Goal: Task Accomplishment & Management: Use online tool/utility

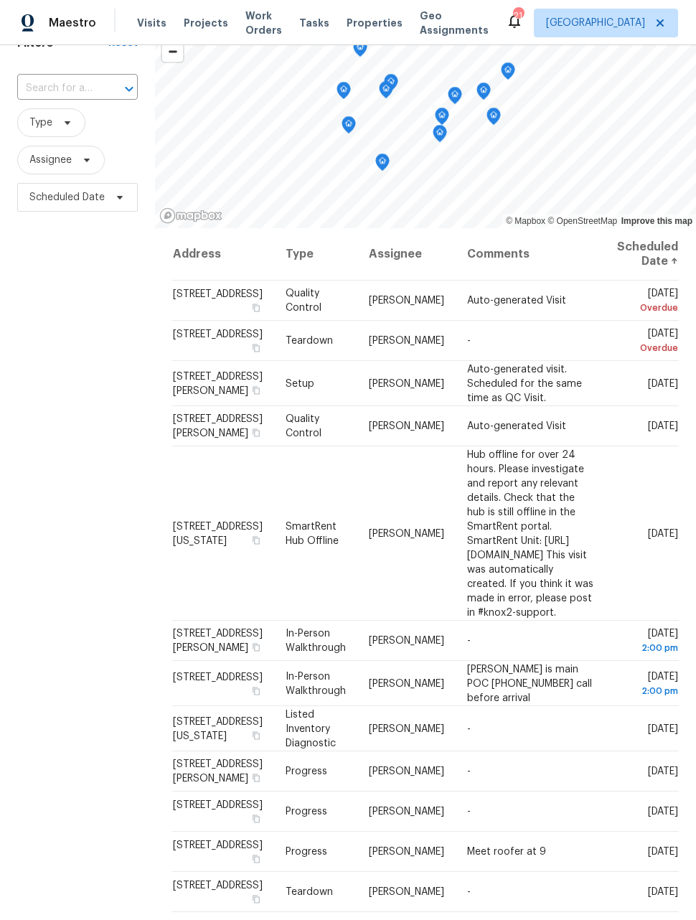
scroll to position [111, 0]
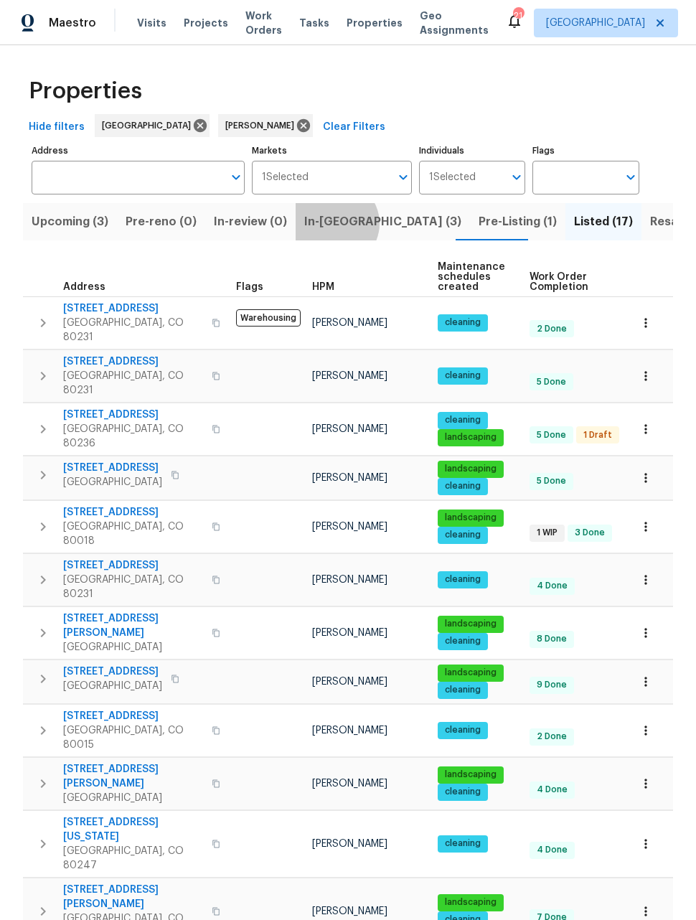
click at [327, 225] on span "In-reno (3)" at bounding box center [382, 222] width 157 height 20
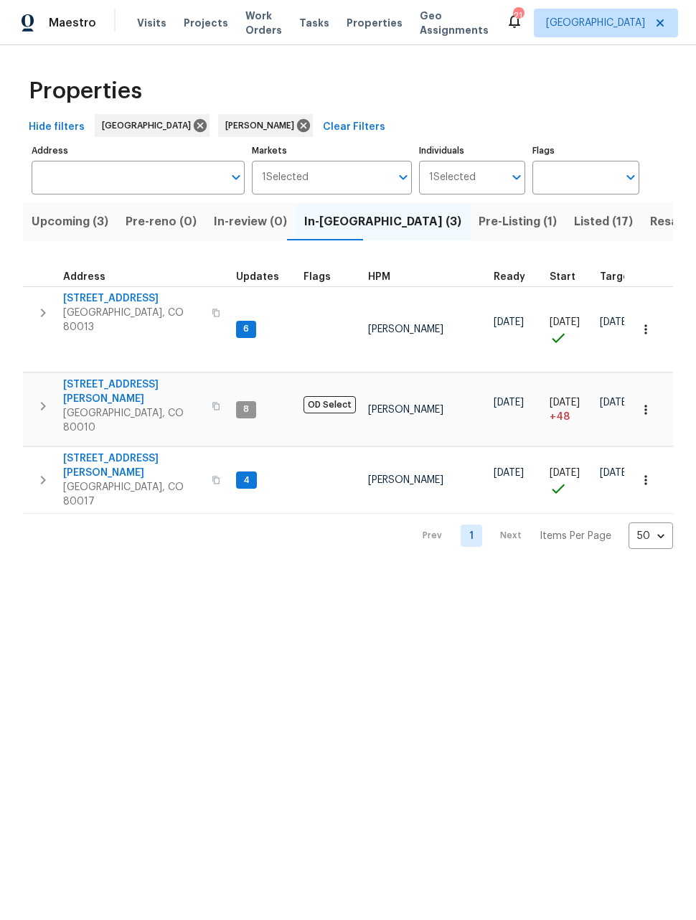
click at [144, 451] on span "[STREET_ADDRESS][PERSON_NAME]" at bounding box center [133, 465] width 140 height 29
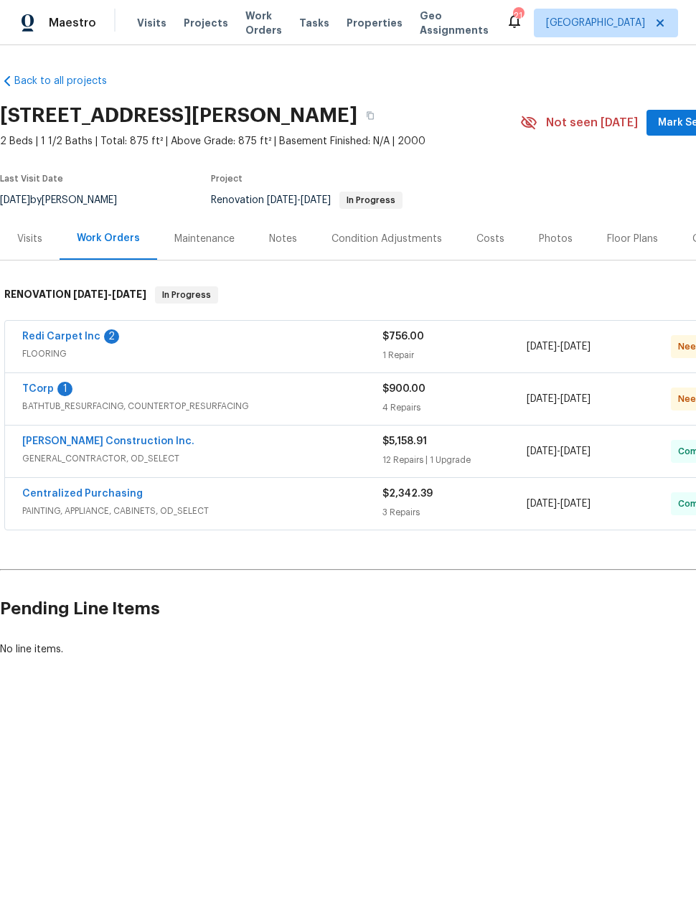
click at [176, 403] on span "BATHTUB_RESURFACING, COUNTERTOP_RESURFACING" at bounding box center [202, 406] width 360 height 14
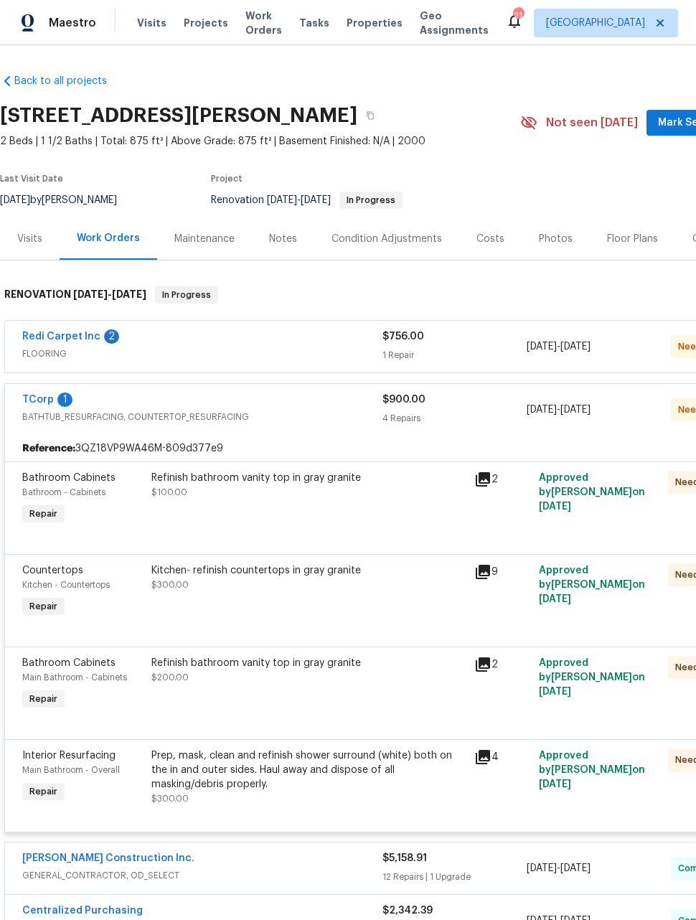
click at [37, 404] on link "TCorp" at bounding box center [38, 400] width 32 height 10
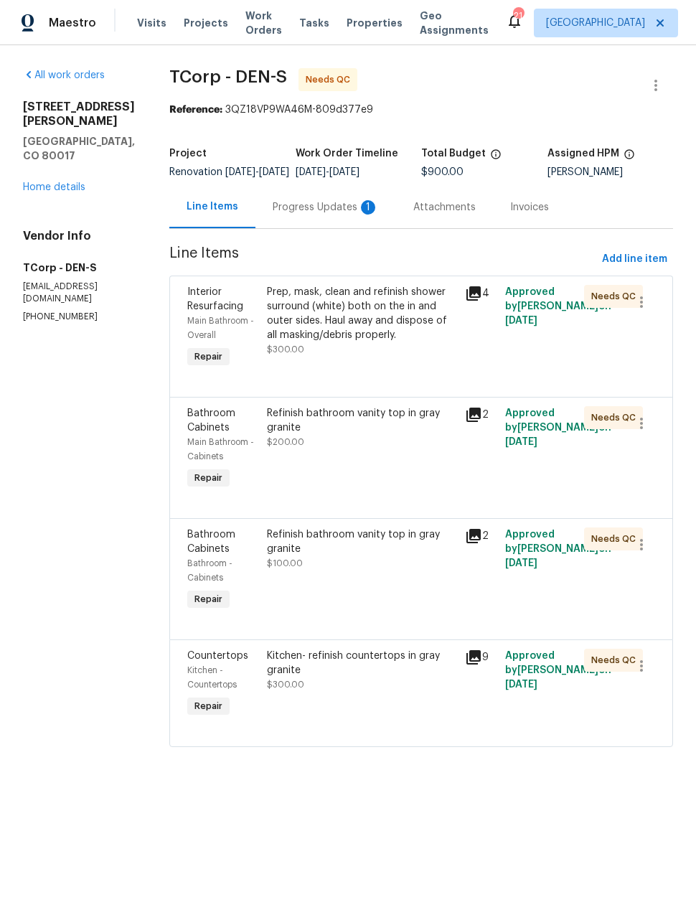
click at [318, 228] on div "Progress Updates 1" at bounding box center [326, 207] width 141 height 42
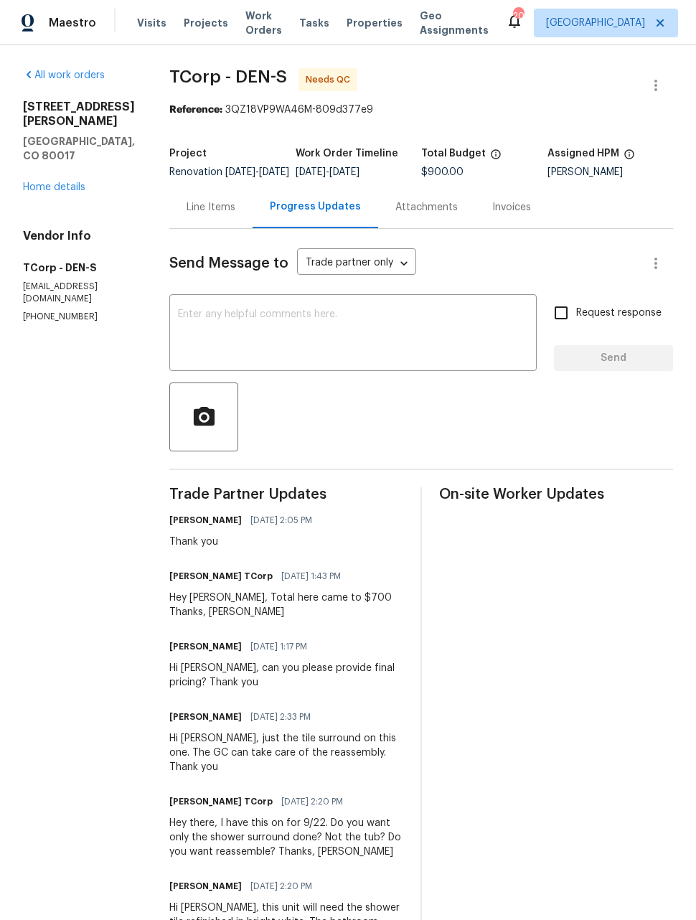
click at [206, 227] on div "Line Items" at bounding box center [210, 207] width 83 height 42
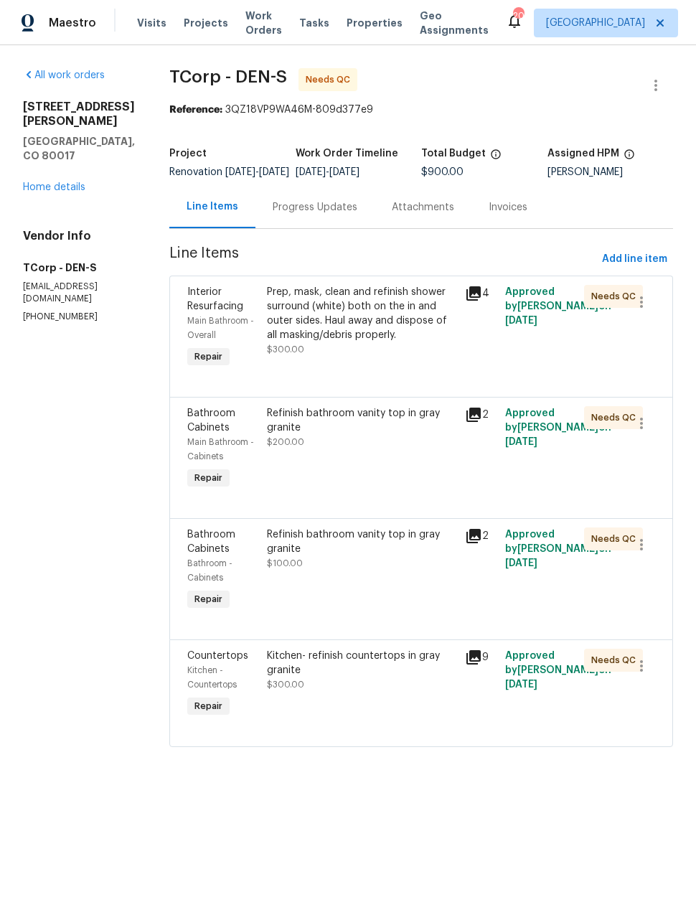
click at [315, 215] on div "Progress Updates" at bounding box center [315, 207] width 85 height 14
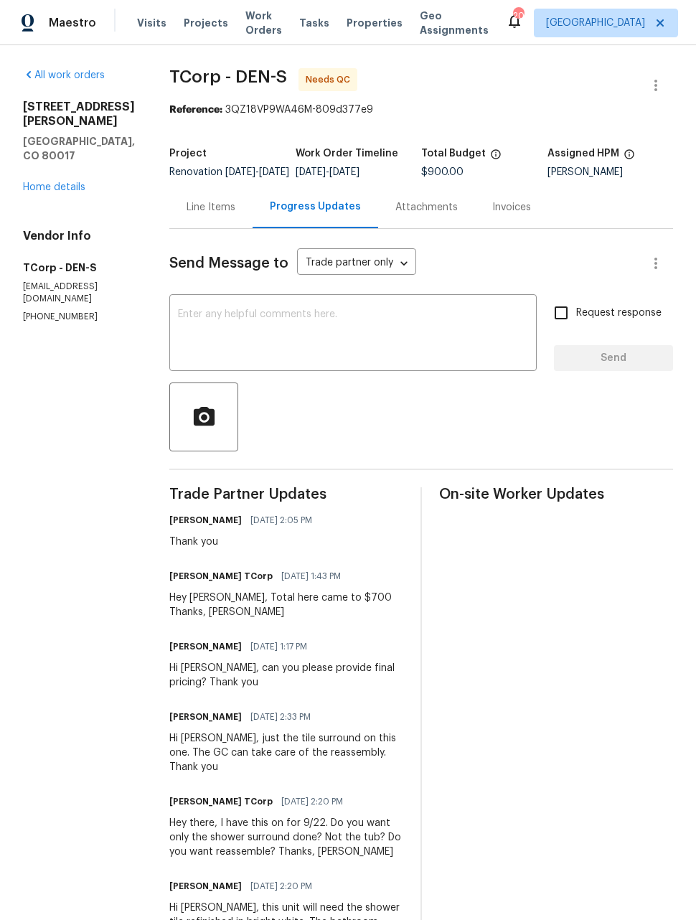
click at [212, 215] on div "Line Items" at bounding box center [211, 207] width 49 height 14
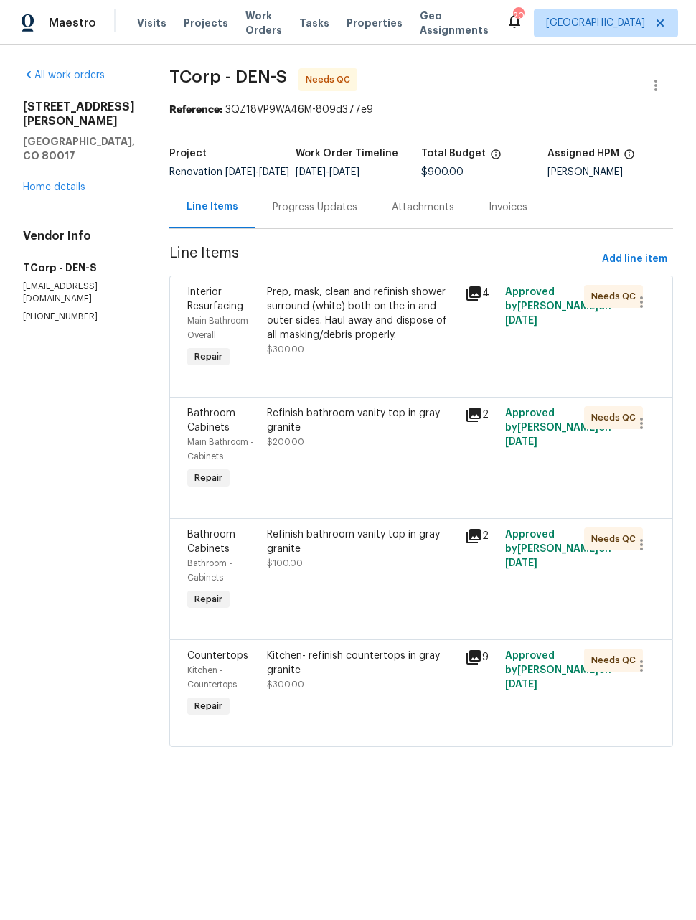
click at [391, 326] on div "Prep, mask, clean and refinish shower surround (white) both on the in and outer…" at bounding box center [362, 313] width 190 height 57
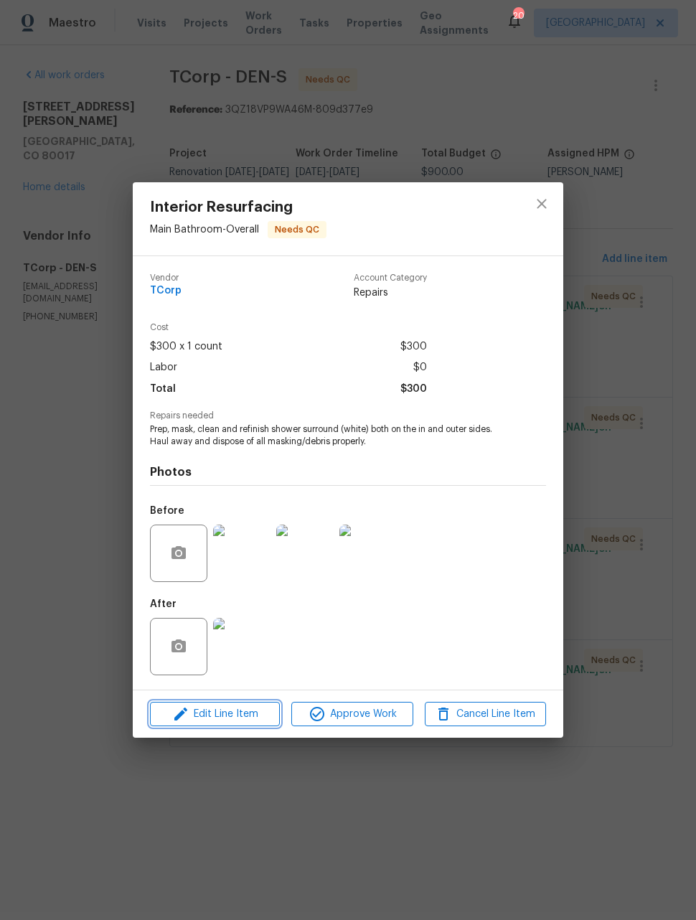
click at [245, 711] on span "Edit Line Item" at bounding box center [214, 715] width 121 height 18
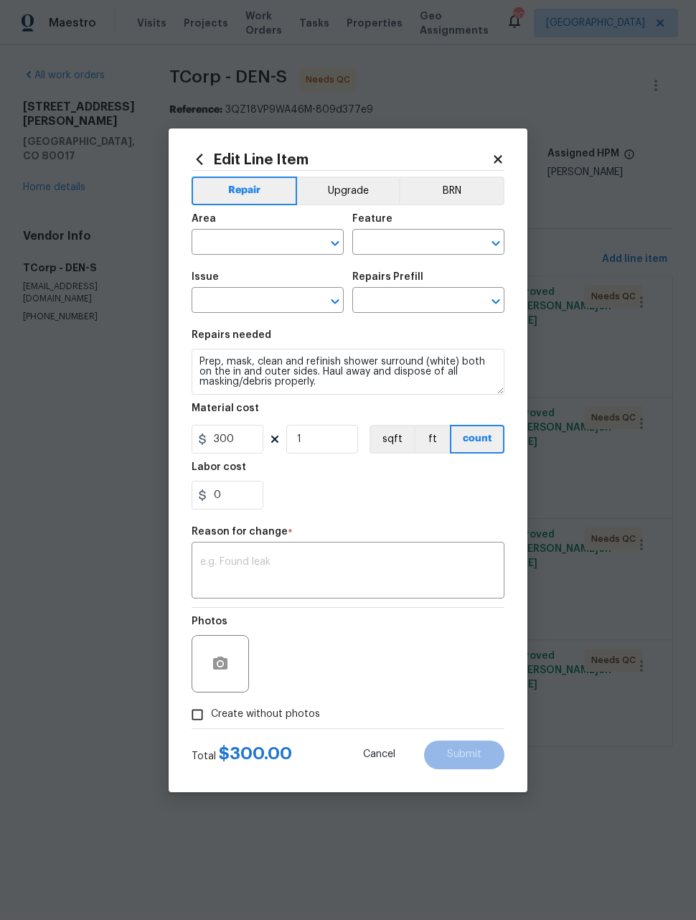
type input "Main Bathroom"
type input "Overall"
type input "Interior Resurfacing"
type input "Reglaze Shower Surround $300.00"
click at [244, 444] on input "300" at bounding box center [228, 439] width 72 height 29
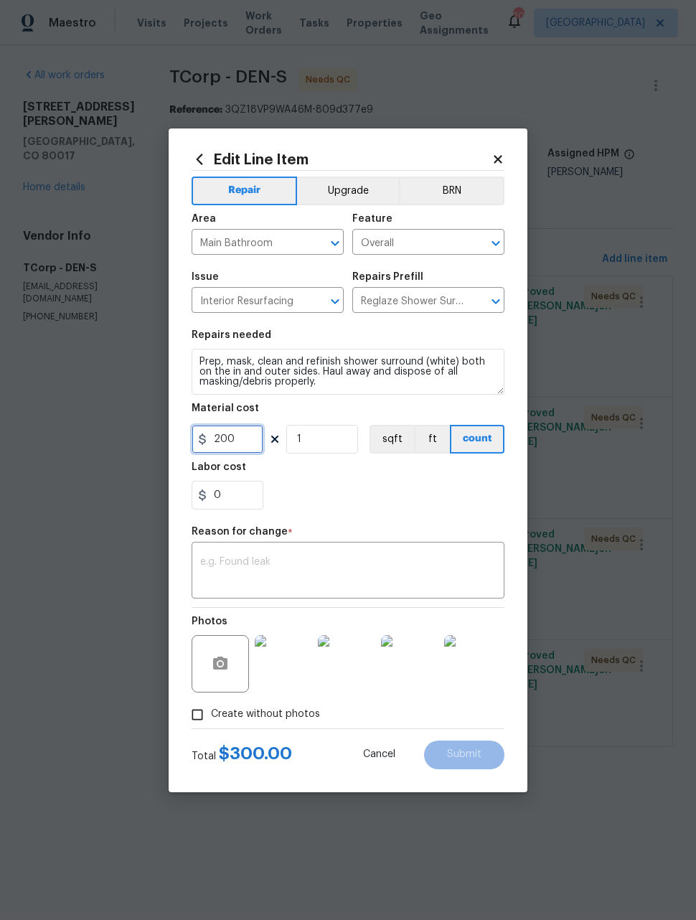
type input "200"
click at [410, 565] on textarea at bounding box center [348, 572] width 296 height 30
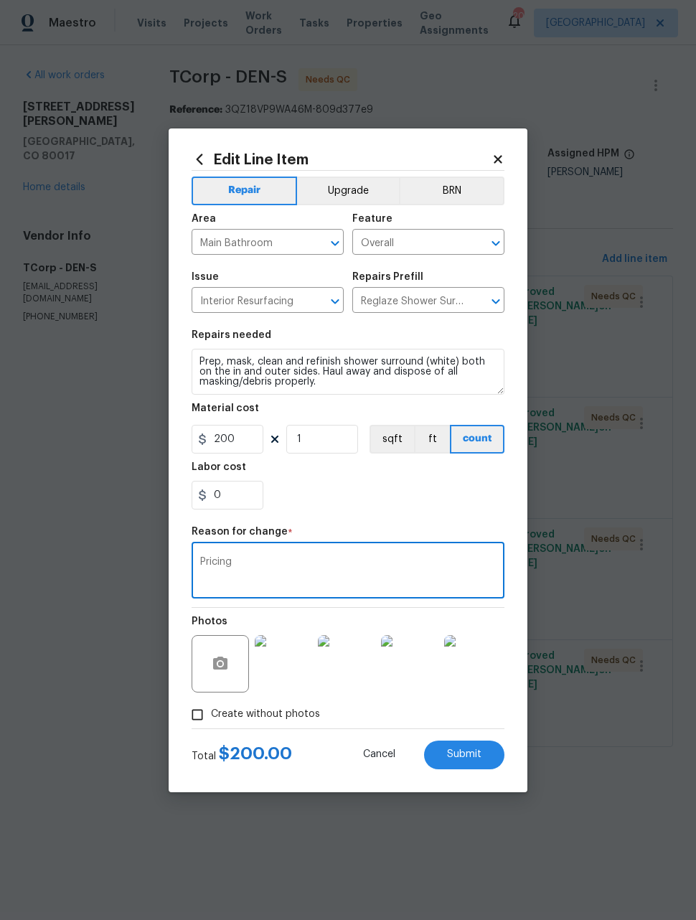
type textarea "Pricing"
click at [434, 491] on div "0" at bounding box center [348, 495] width 313 height 29
click at [477, 756] on span "Submit" at bounding box center [464, 754] width 34 height 11
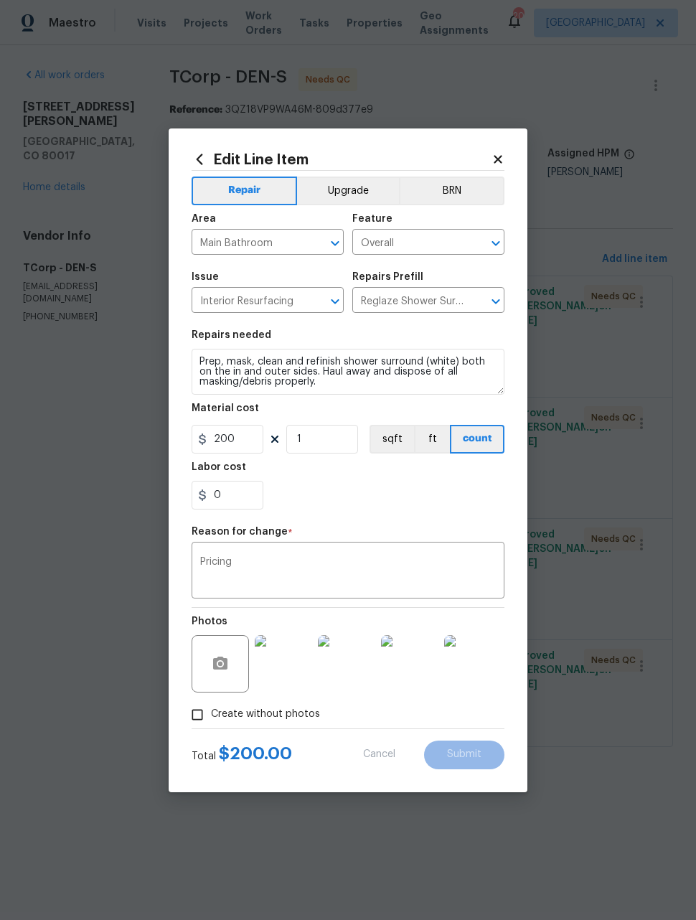
type input "300"
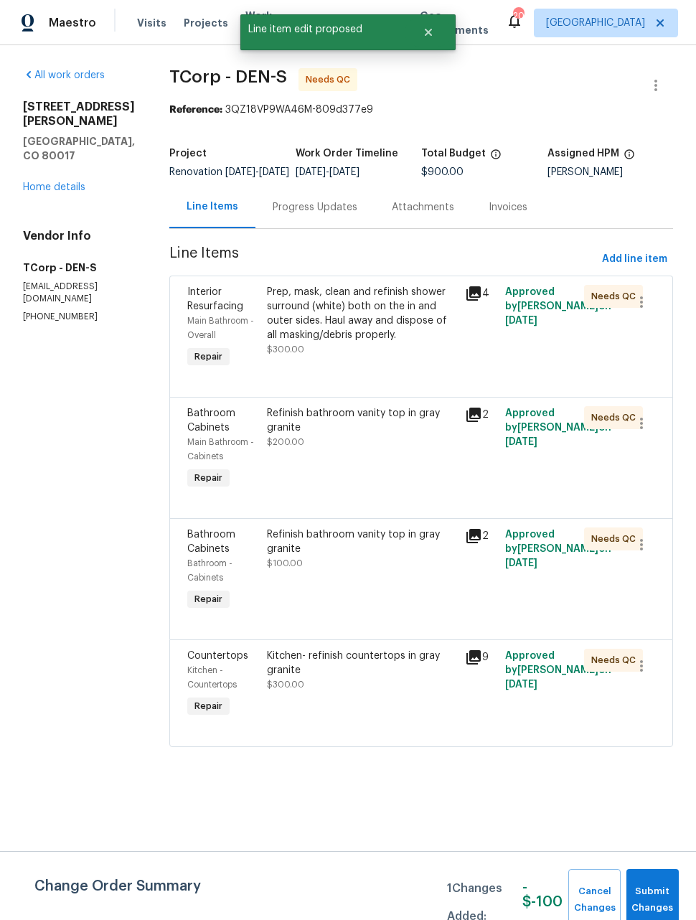
click at [400, 692] on div "Kitchen- refinish countertops in gray granite $300.00" at bounding box center [362, 670] width 190 height 43
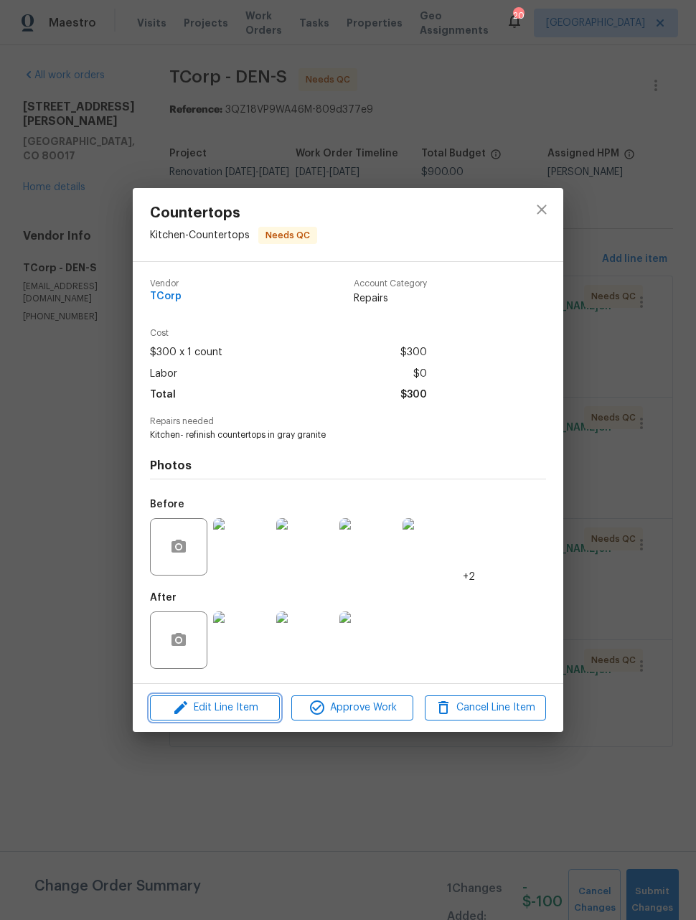
click at [207, 711] on span "Edit Line Item" at bounding box center [214, 708] width 121 height 18
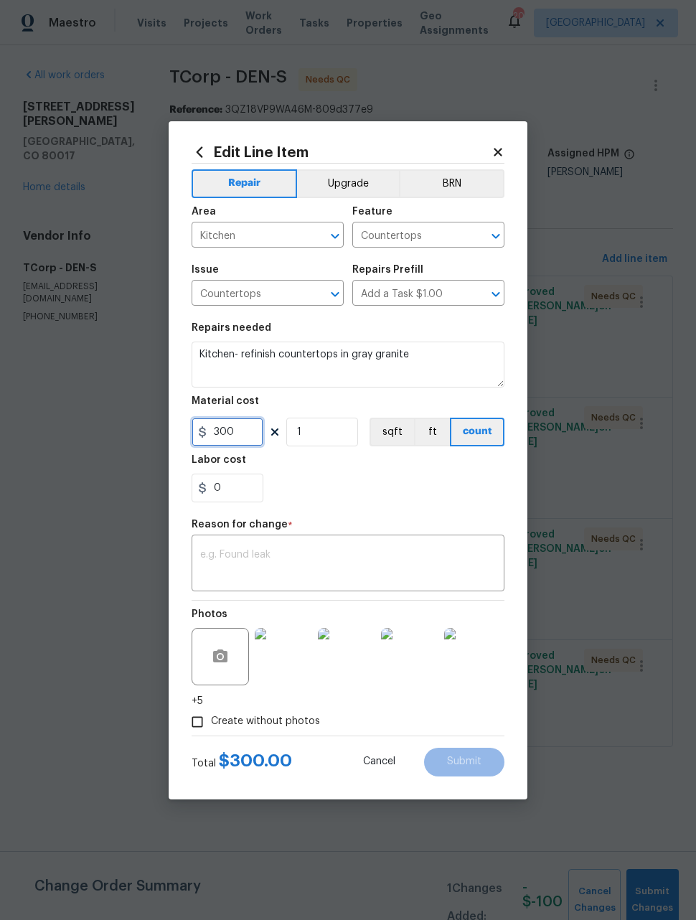
click at [253, 434] on input "300" at bounding box center [228, 432] width 72 height 29
type input "200"
click at [444, 547] on div "x ​" at bounding box center [348, 564] width 313 height 53
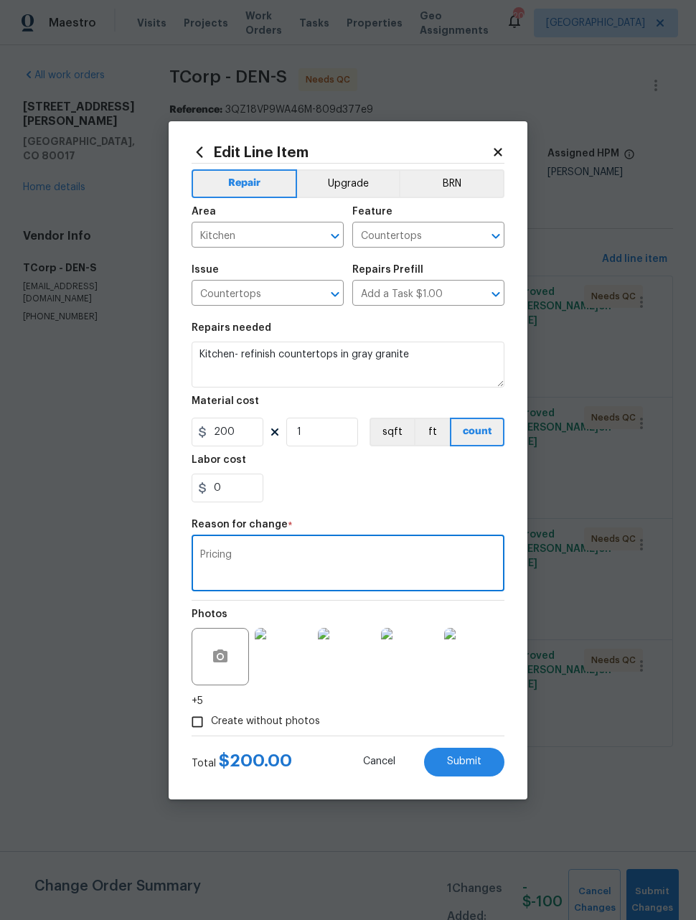
type textarea "Pricing"
click at [423, 506] on section "Repairs needed Kitchen- refinish countertops in gray granite Material cost 200 …" at bounding box center [348, 412] width 313 height 197
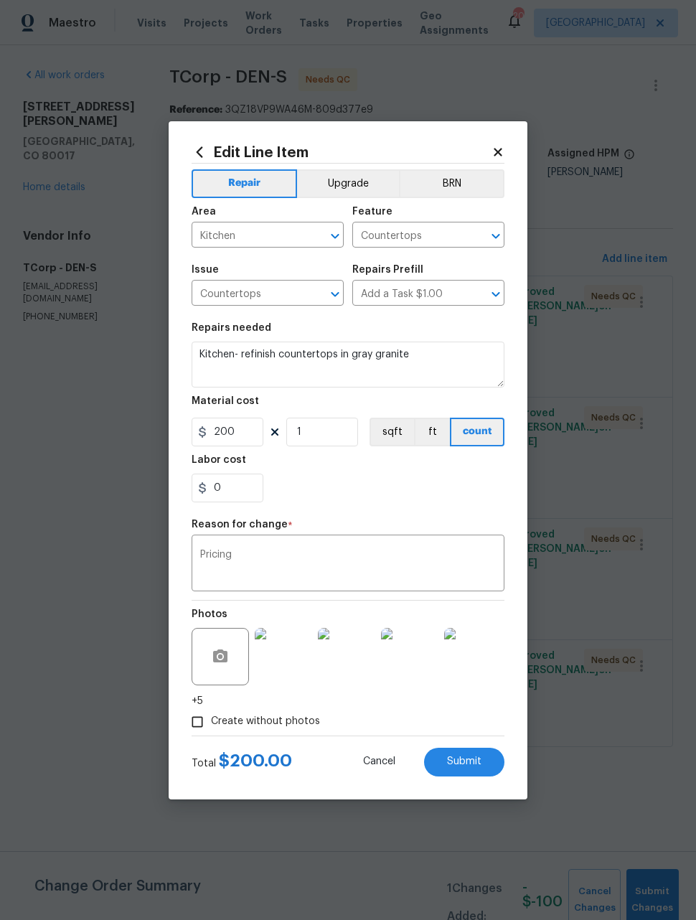
click at [470, 759] on span "Submit" at bounding box center [464, 762] width 34 height 11
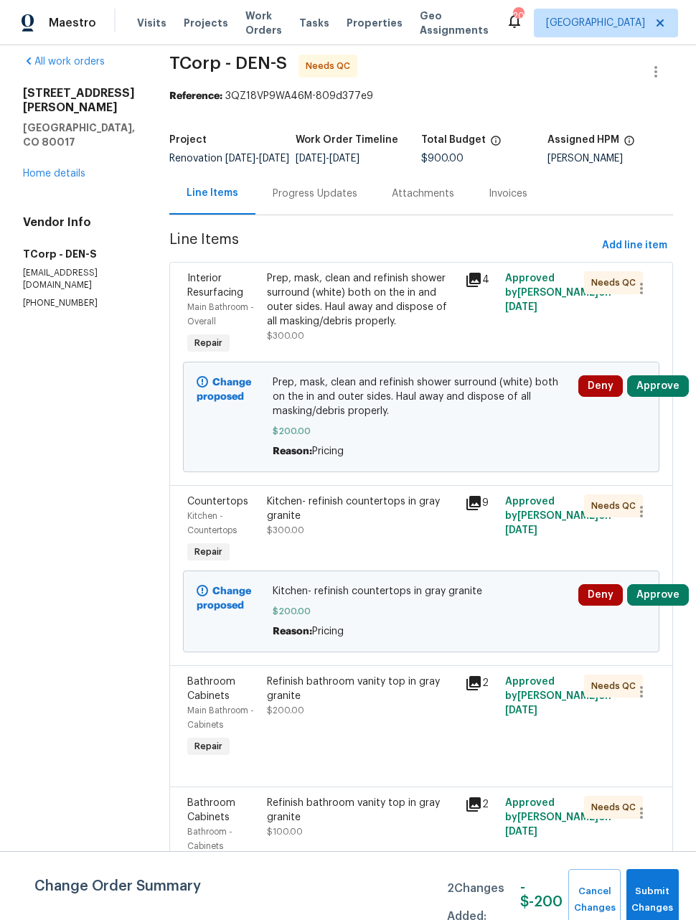
scroll to position [13, 0]
click at [660, 894] on span "Submit Changes" at bounding box center [653, 900] width 38 height 33
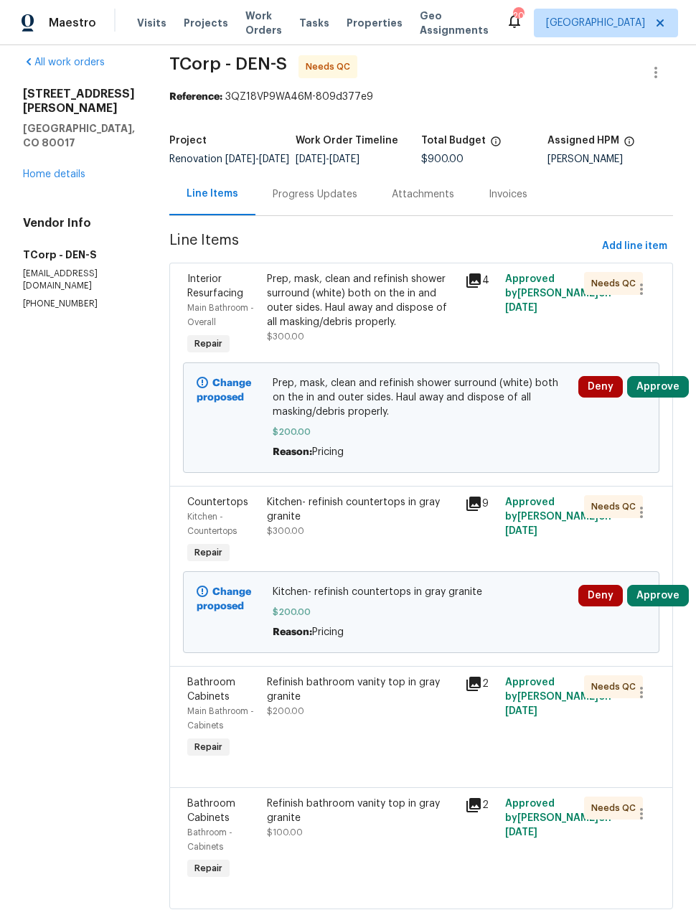
click at [59, 169] on link "Home details" at bounding box center [54, 174] width 62 height 10
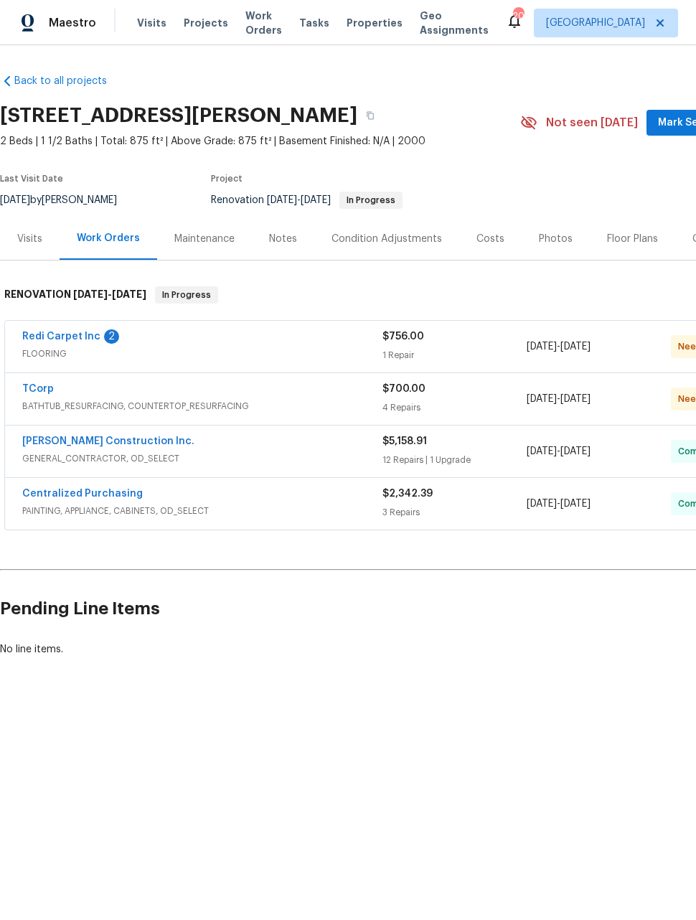
click at [55, 334] on link "Redi Carpet Inc" at bounding box center [61, 337] width 78 height 10
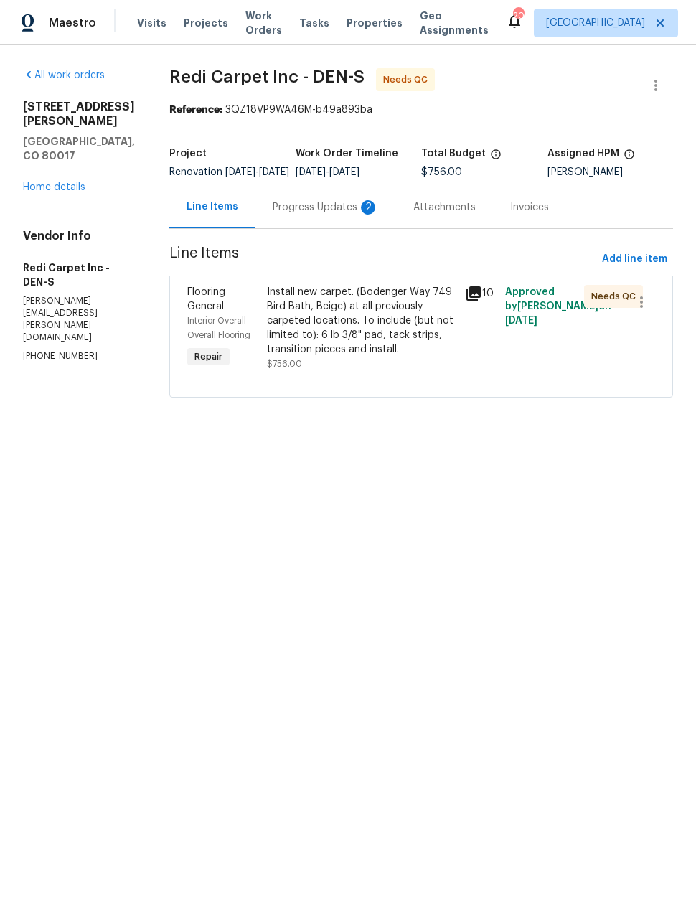
click at [345, 215] on div "Progress Updates 2" at bounding box center [326, 207] width 106 height 14
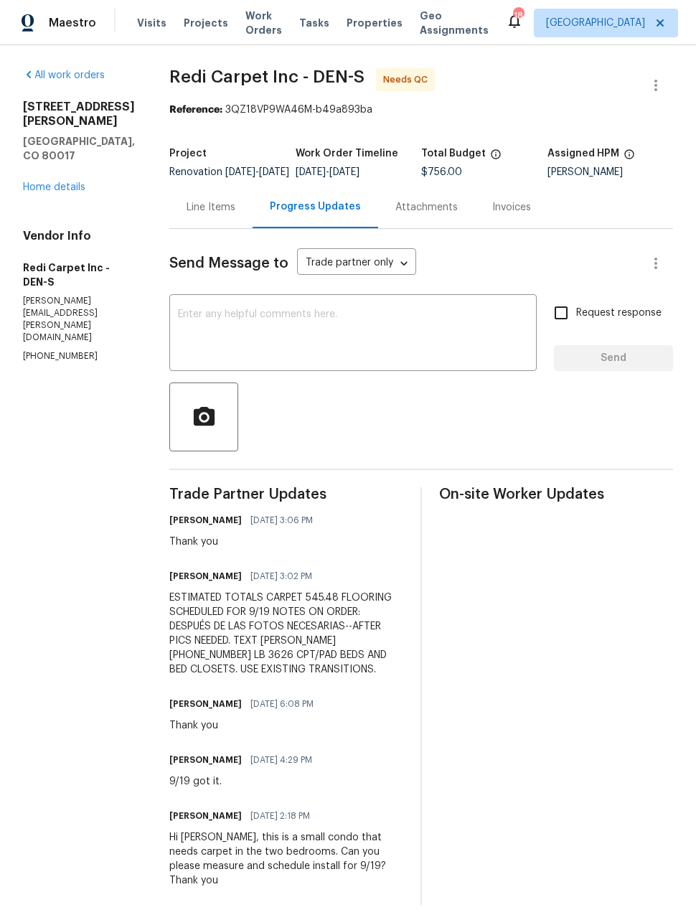
click at [235, 215] on div "Line Items" at bounding box center [211, 207] width 49 height 14
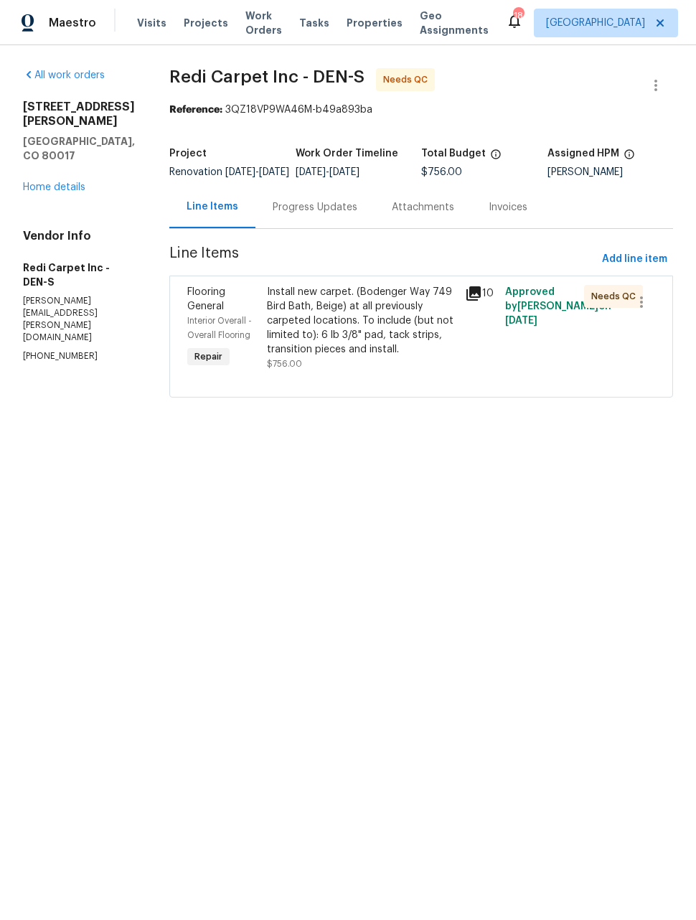
click at [394, 344] on div "Install new carpet. (Bodenger Way 749 Bird Bath, Beige) at all previously carpe…" at bounding box center [362, 321] width 190 height 72
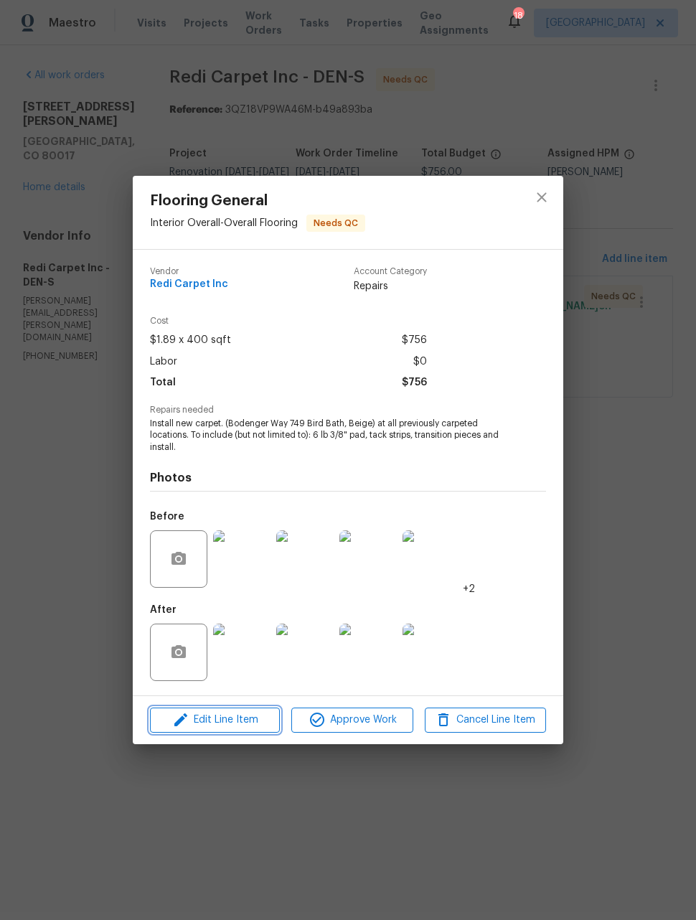
click at [230, 719] on span "Edit Line Item" at bounding box center [214, 720] width 121 height 18
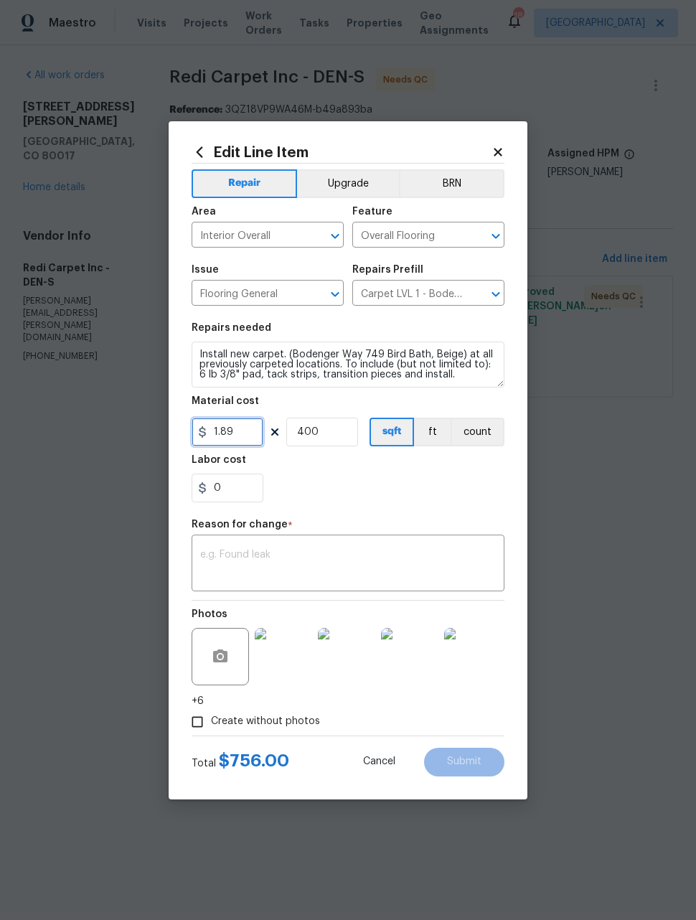
click at [246, 434] on input "1.89" at bounding box center [228, 432] width 72 height 29
type input "545.48"
click at [338, 423] on input "400" at bounding box center [322, 432] width 72 height 29
click at [328, 431] on input "400" at bounding box center [322, 432] width 72 height 29
click at [328, 430] on input "400" at bounding box center [322, 432] width 72 height 29
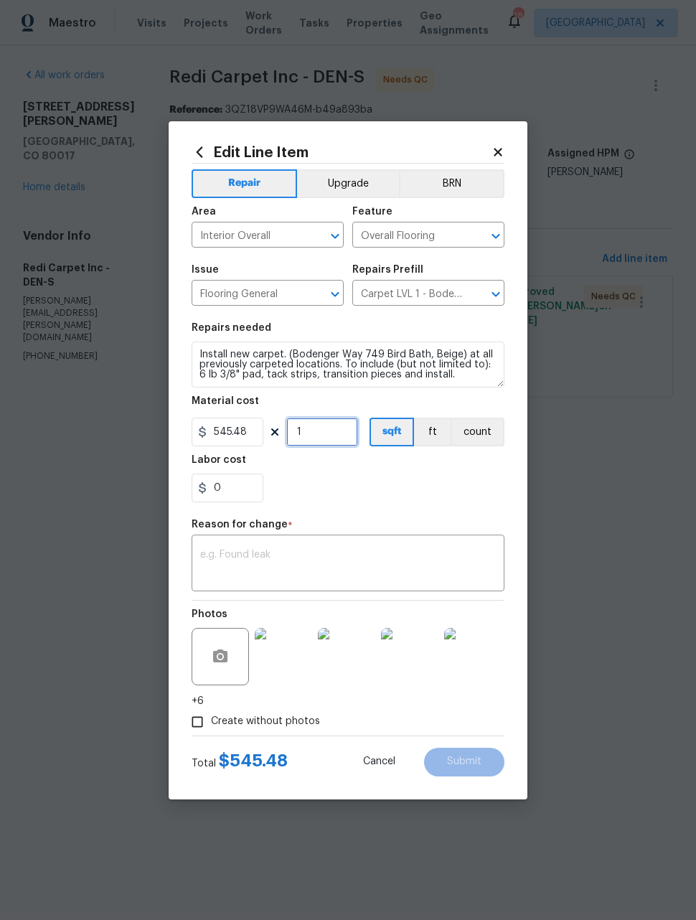
type input "1"
click at [449, 555] on textarea at bounding box center [348, 565] width 296 height 30
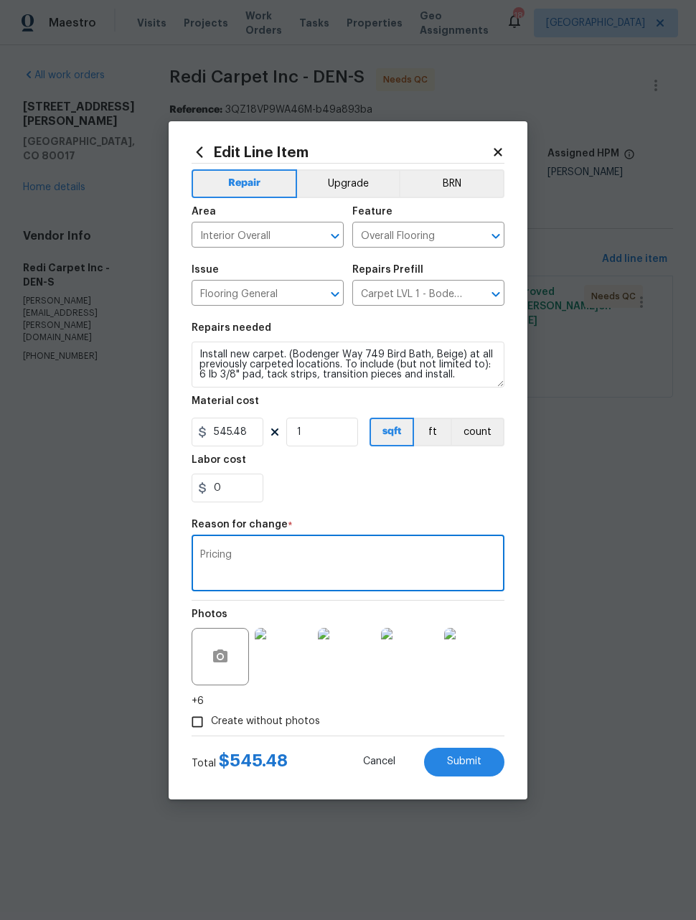
type textarea "Pricing"
click at [444, 510] on section "Repairs needed Install new carpet. (Bodenger Way 749 Bird Bath, Beige) at all p…" at bounding box center [348, 412] width 313 height 197
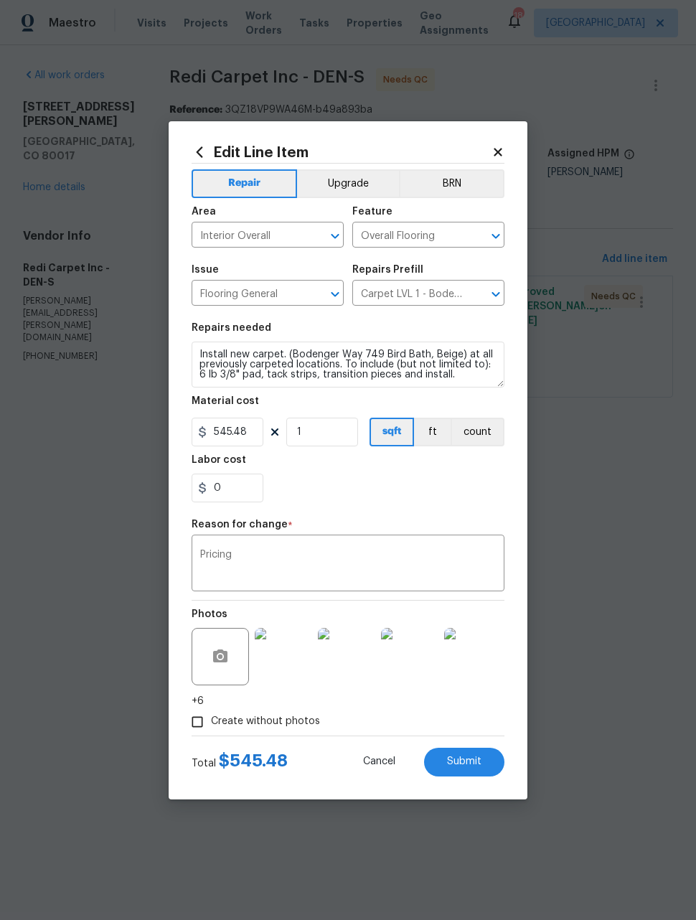
click at [479, 760] on span "Submit" at bounding box center [464, 762] width 34 height 11
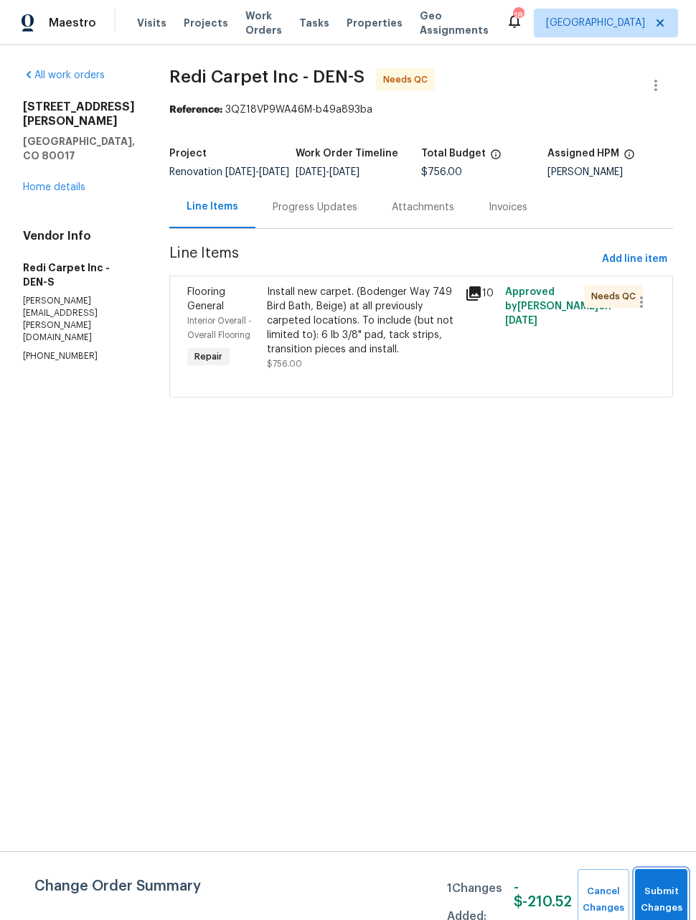
click at [662, 887] on button "Submit Changes" at bounding box center [661, 900] width 52 height 62
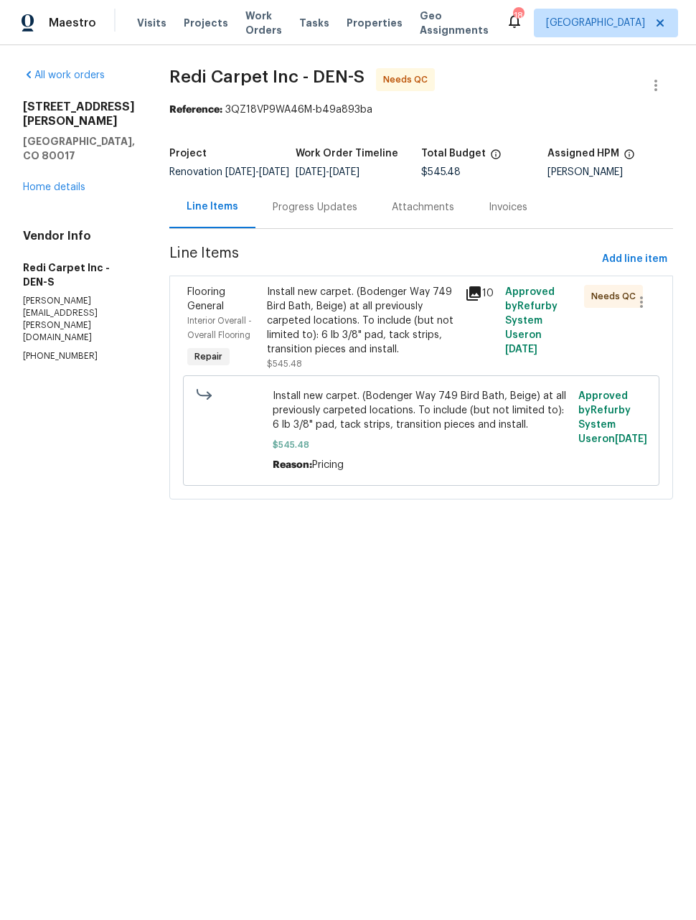
click at [44, 182] on link "Home details" at bounding box center [54, 187] width 62 height 10
